Goal: Find specific page/section: Find specific page/section

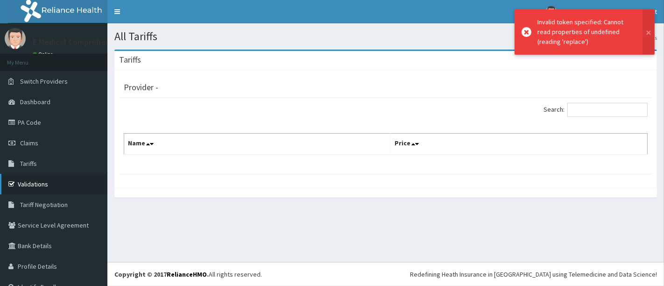
drag, startPoint x: 0, startPoint y: 0, endPoint x: 24, endPoint y: 187, distance: 188.4
click at [24, 187] on link "Validations" at bounding box center [53, 184] width 107 height 21
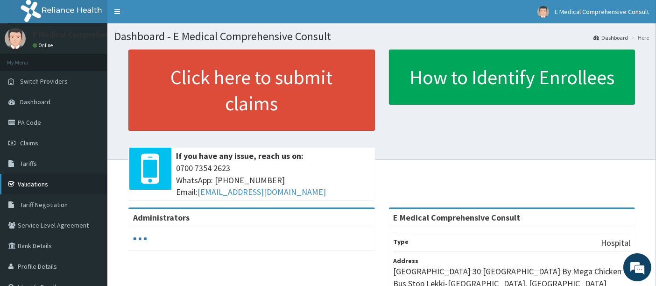
click at [26, 184] on link "Validations" at bounding box center [53, 184] width 107 height 21
